Goal: Navigation & Orientation: Understand site structure

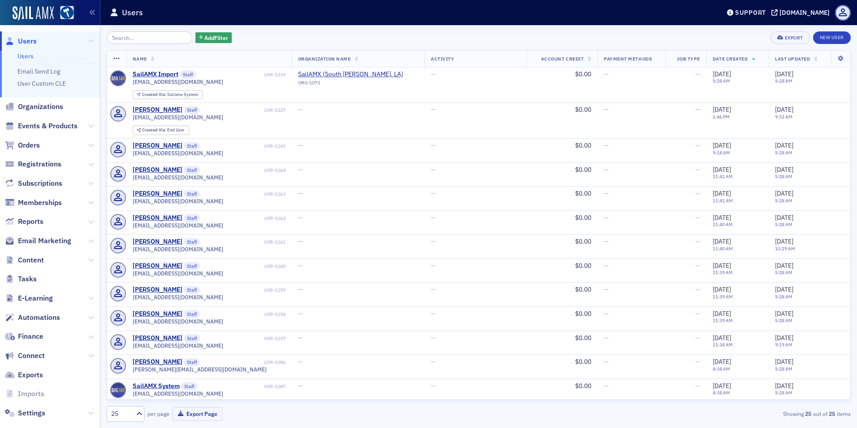
click at [67, 221] on span "Reports" at bounding box center [50, 221] width 100 height 19
click at [34, 221] on span "Reports" at bounding box center [31, 222] width 26 height 10
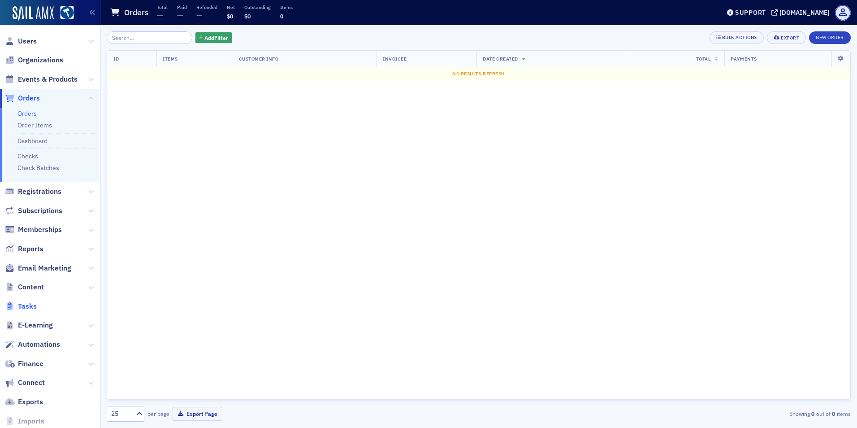
click at [29, 304] on span "Tasks" at bounding box center [27, 306] width 19 height 10
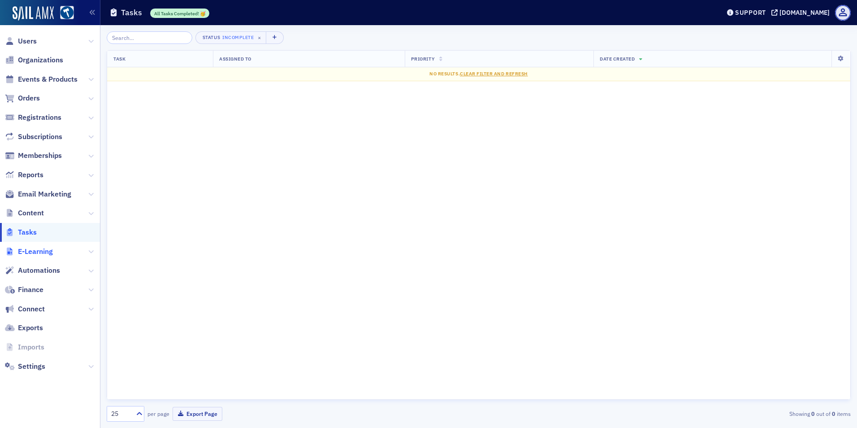
click at [37, 254] on span "E-Learning" at bounding box center [35, 252] width 35 height 10
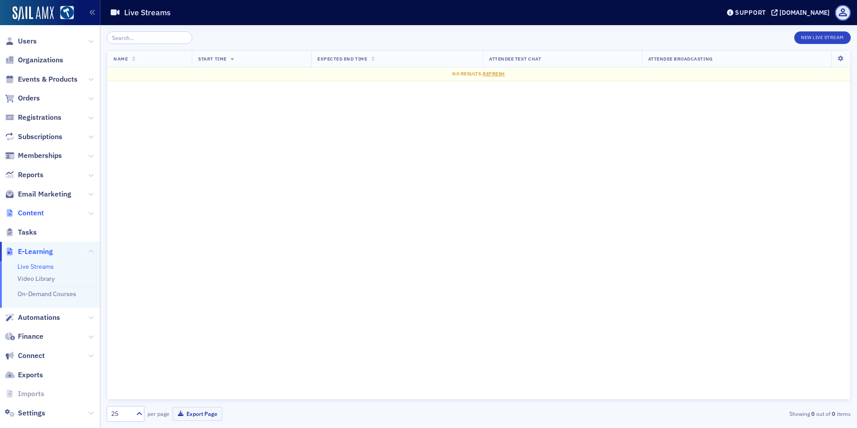
click at [39, 214] on span "Content" at bounding box center [31, 213] width 26 height 10
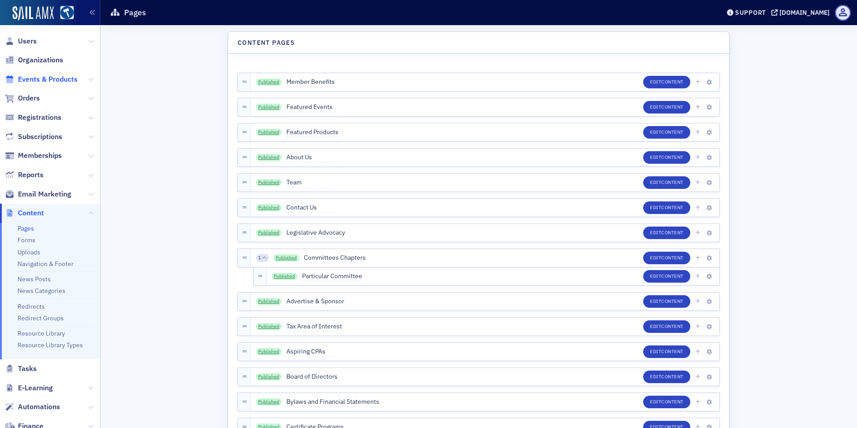
click at [36, 79] on span "Events & Products" at bounding box center [48, 79] width 60 height 10
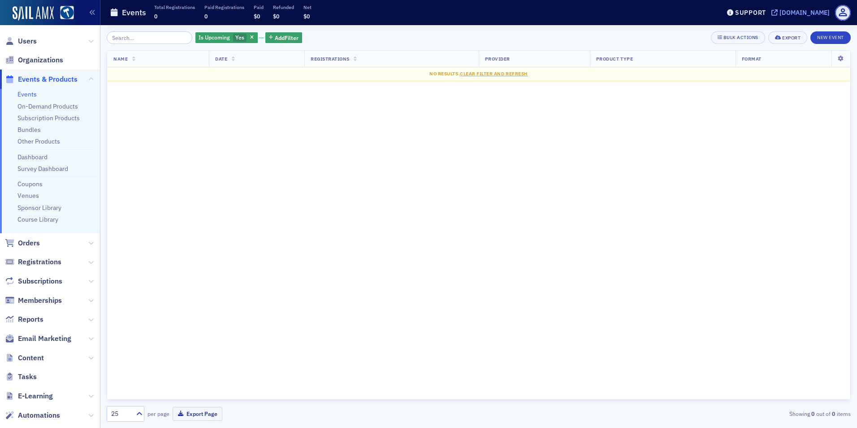
click at [780, 14] on div "[DOMAIN_NAME]" at bounding box center [805, 13] width 50 height 8
